Goal: Task Accomplishment & Management: Use online tool/utility

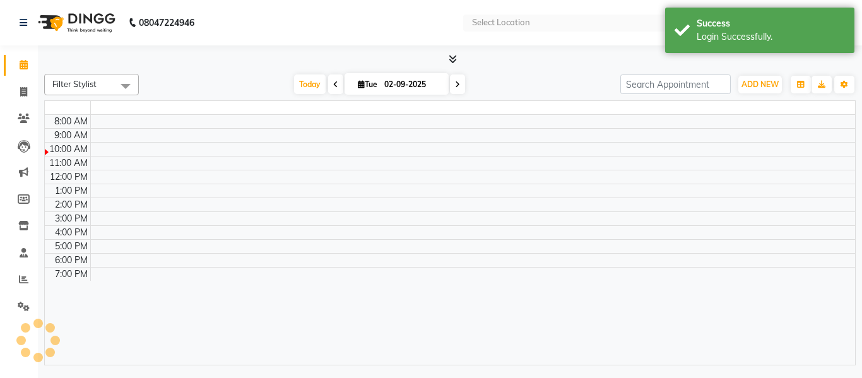
select select "en"
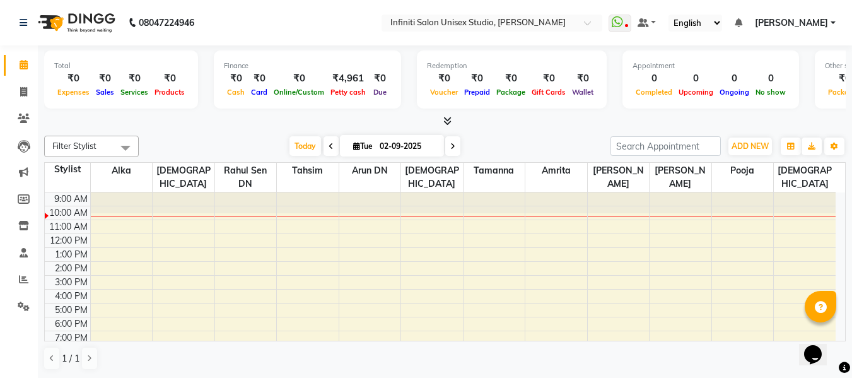
click at [445, 124] on icon at bounding box center [447, 120] width 8 height 9
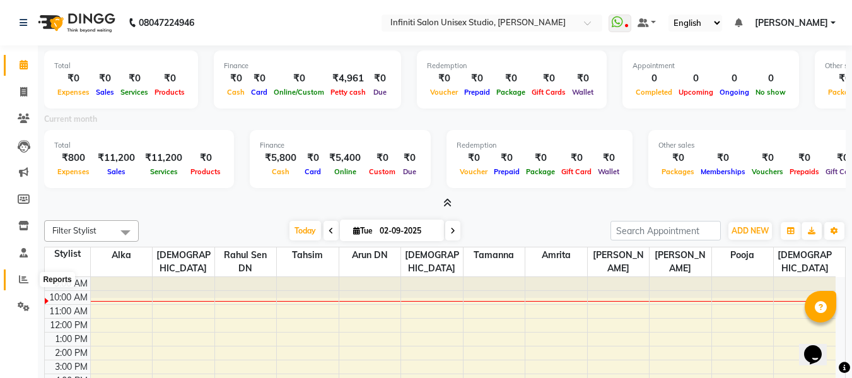
click at [21, 281] on icon at bounding box center [23, 278] width 9 height 9
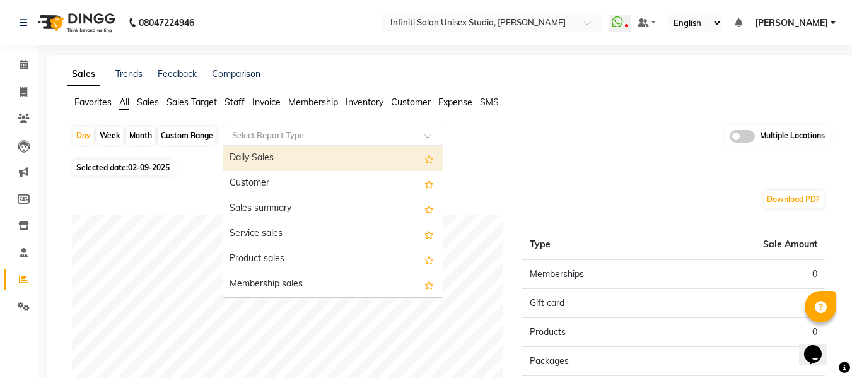
click at [256, 131] on input "text" at bounding box center [321, 135] width 182 height 13
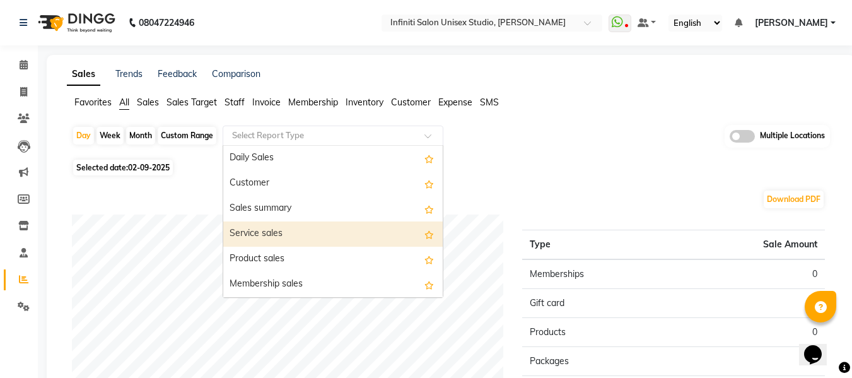
click at [266, 229] on div "Service sales" at bounding box center [332, 233] width 219 height 25
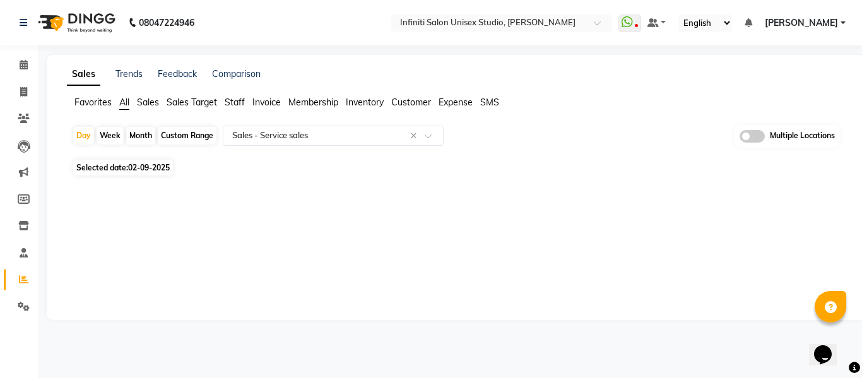
click at [137, 132] on div "Month" at bounding box center [140, 136] width 29 height 18
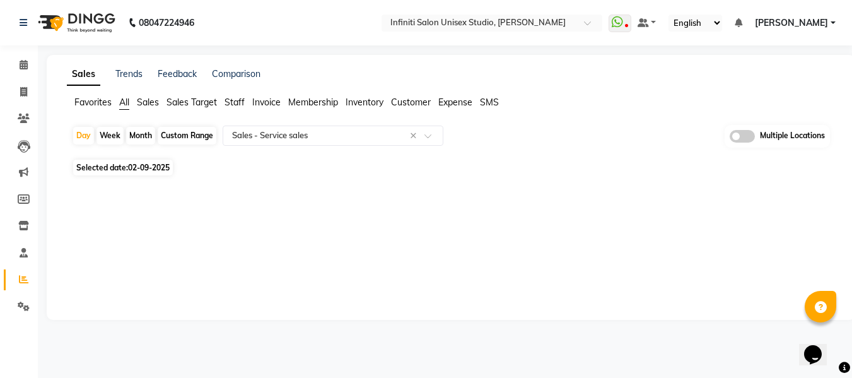
select select "9"
select select "2025"
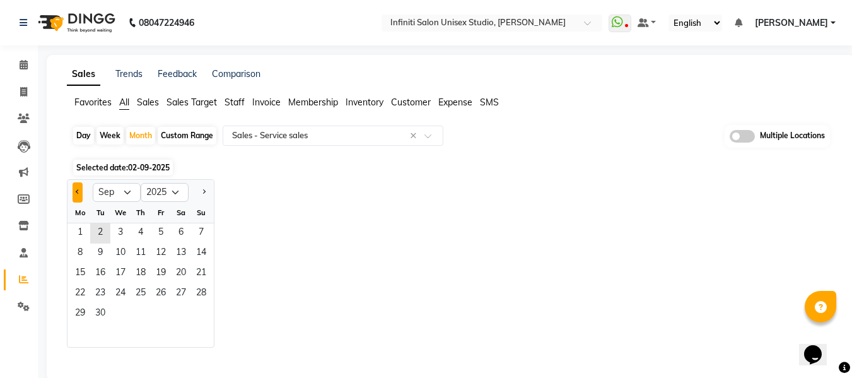
click at [79, 194] on button "Previous month" at bounding box center [78, 192] width 10 height 20
select select "7"
click at [97, 233] on span "1" at bounding box center [100, 233] width 20 height 20
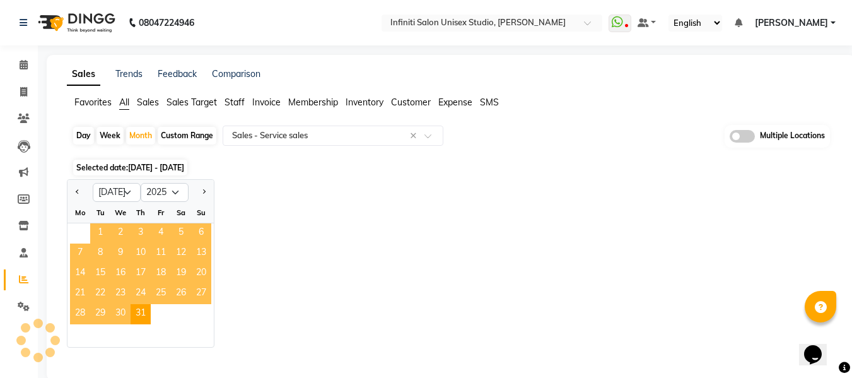
select select "full_report"
select select "csv"
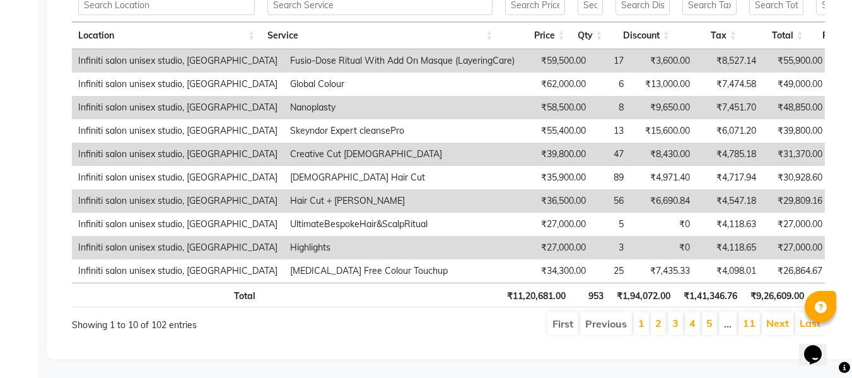
scroll to position [411, 0]
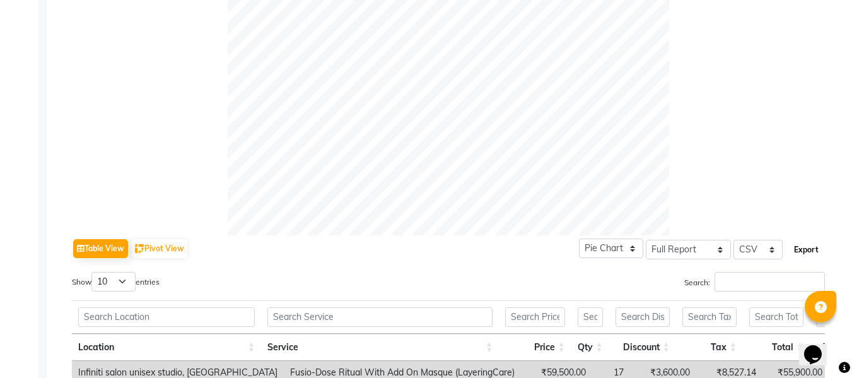
click at [804, 253] on button "Export" at bounding box center [806, 249] width 35 height 21
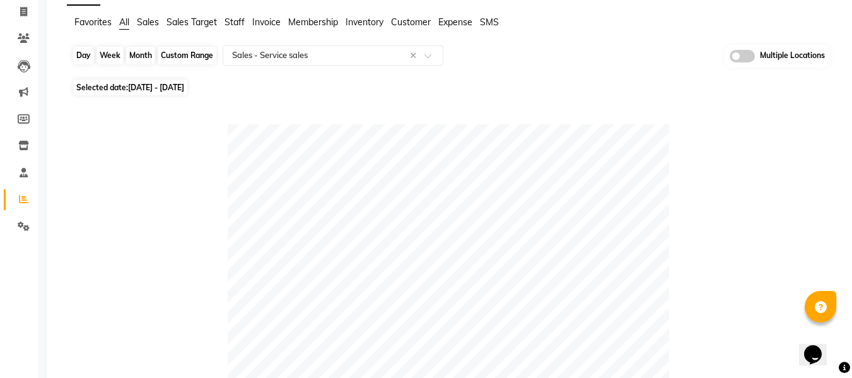
click at [148, 52] on div "Month" at bounding box center [140, 56] width 29 height 18
select select "7"
select select "2025"
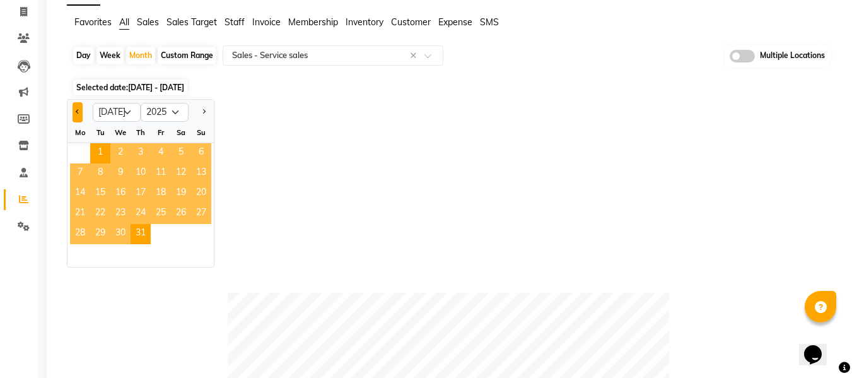
click at [83, 111] on button "Previous month" at bounding box center [78, 112] width 10 height 20
select select "6"
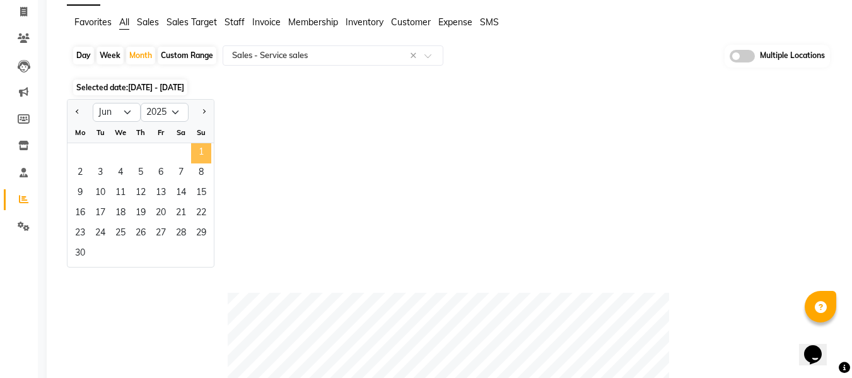
click at [198, 150] on span "1" at bounding box center [201, 153] width 20 height 20
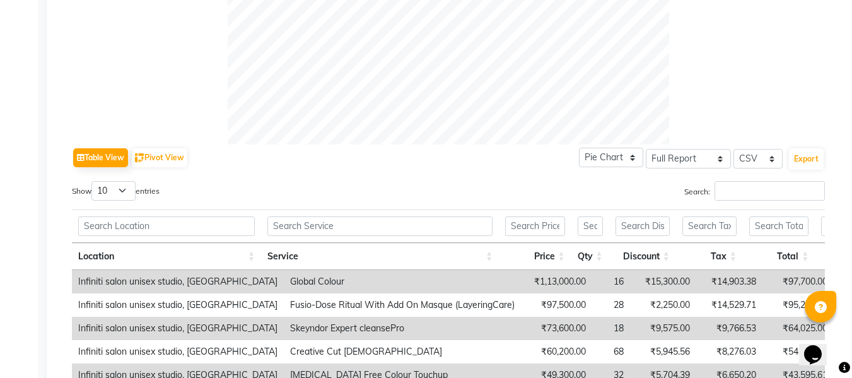
scroll to position [493, 0]
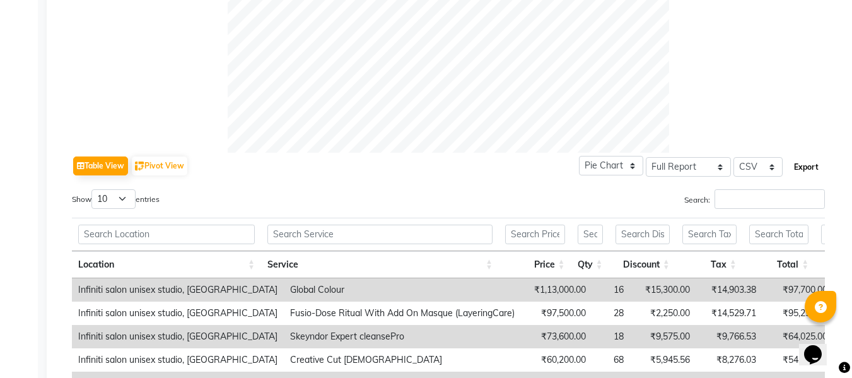
click at [801, 161] on button "Export" at bounding box center [806, 166] width 35 height 21
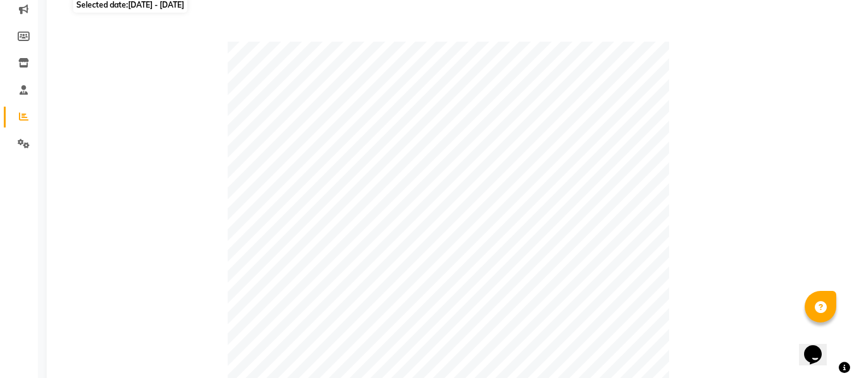
scroll to position [0, 0]
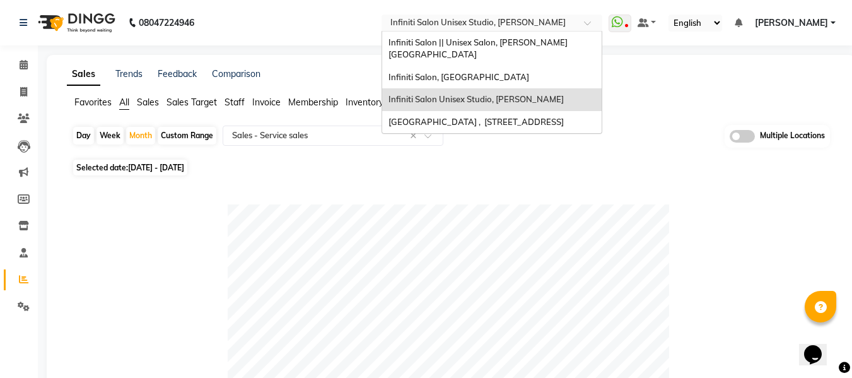
click at [581, 20] on div at bounding box center [492, 24] width 221 height 13
click at [524, 66] on div "Infiniti Salon, [GEOGRAPHIC_DATA]" at bounding box center [491, 77] width 219 height 23
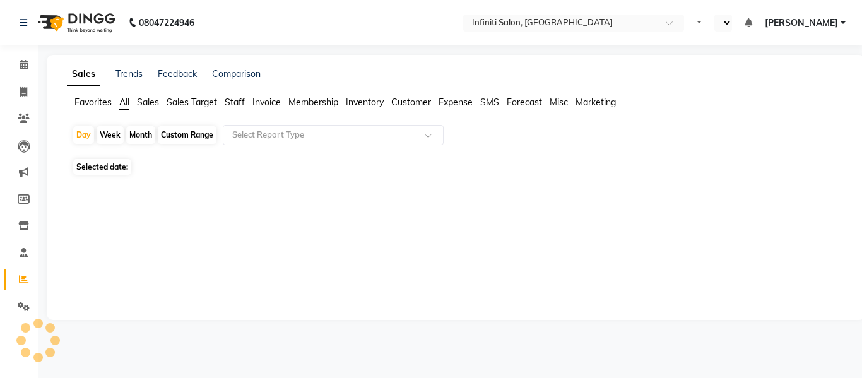
select select "en"
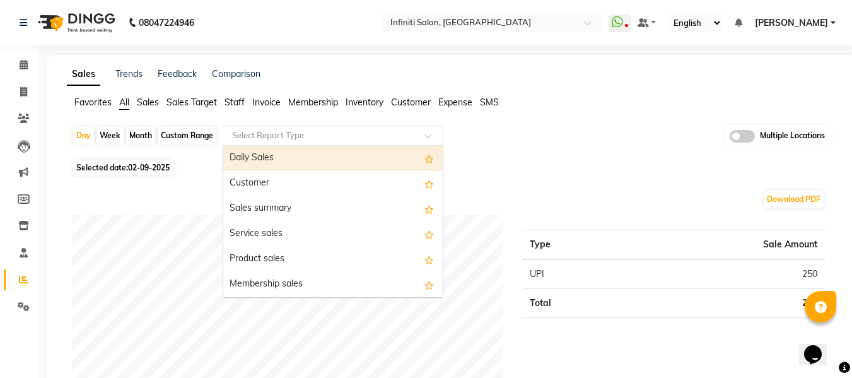
click at [250, 131] on input "text" at bounding box center [321, 135] width 182 height 13
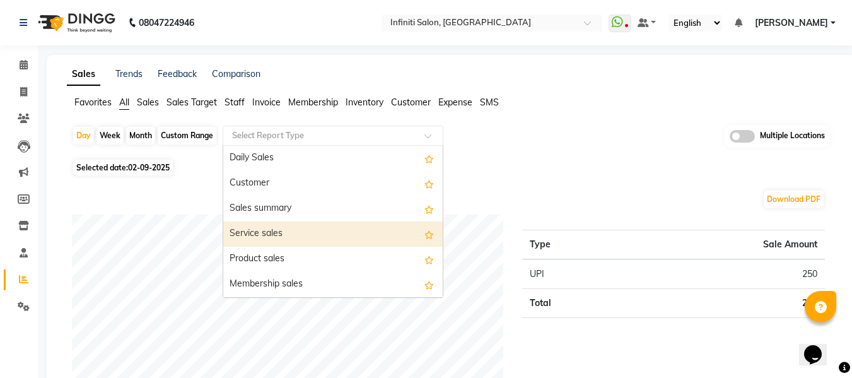
click at [256, 230] on div "Service sales" at bounding box center [332, 233] width 219 height 25
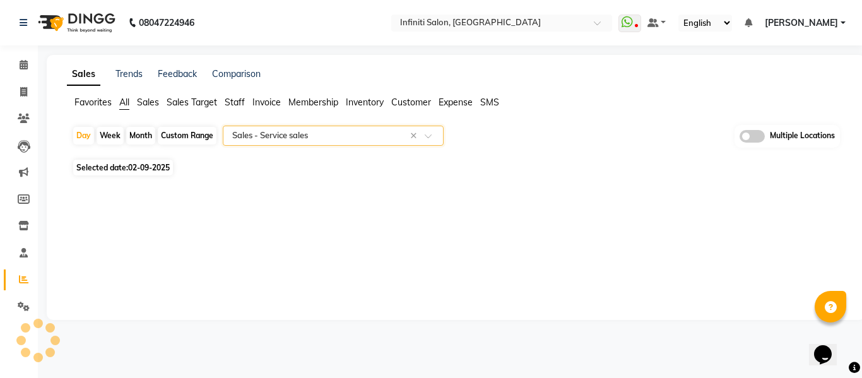
select select "full_report"
select select "csv"
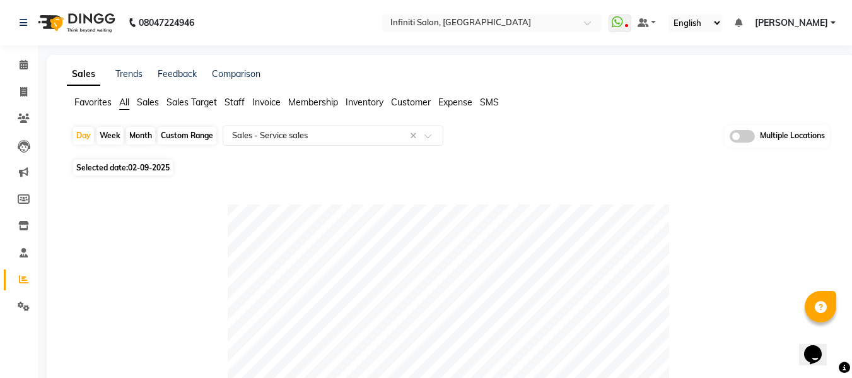
click at [139, 132] on div "Month" at bounding box center [140, 136] width 29 height 18
select select "9"
select select "2025"
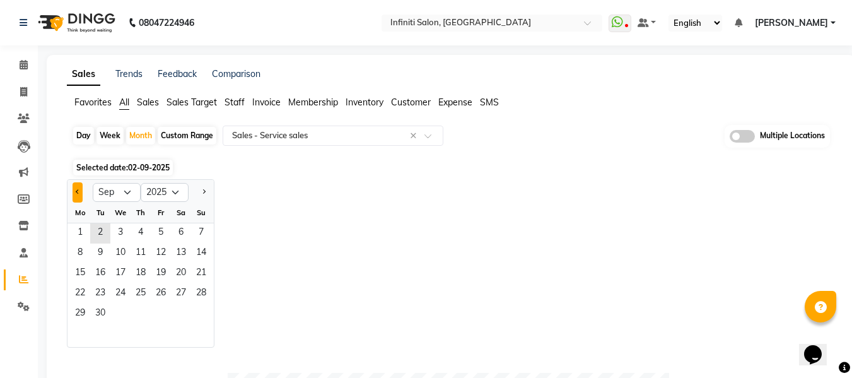
click at [80, 189] on button "Previous month" at bounding box center [78, 192] width 10 height 20
select select "8"
click at [160, 229] on span "1" at bounding box center [161, 233] width 20 height 20
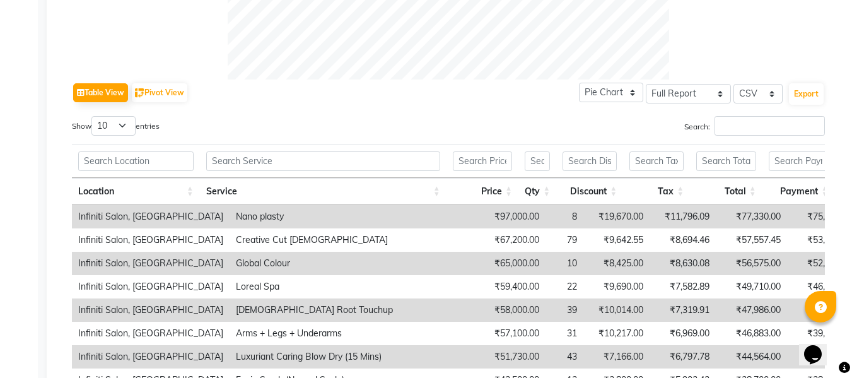
scroll to position [586, 0]
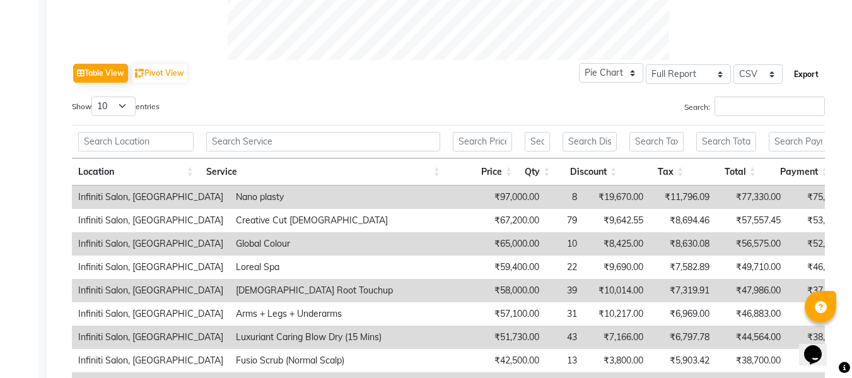
click at [814, 75] on button "Export" at bounding box center [806, 74] width 35 height 21
